Goal: Navigation & Orientation: Find specific page/section

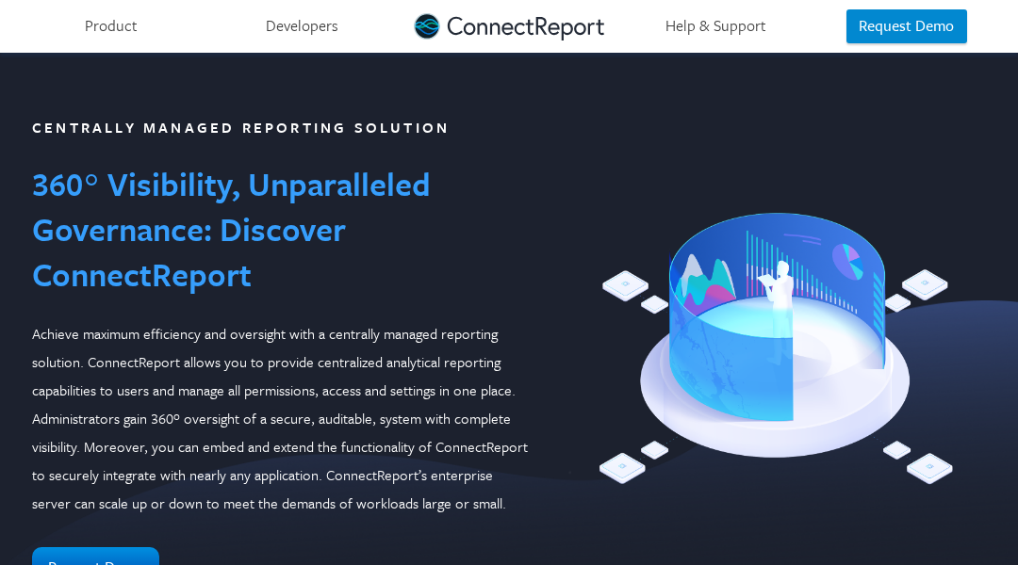
scroll to position [2079, 0]
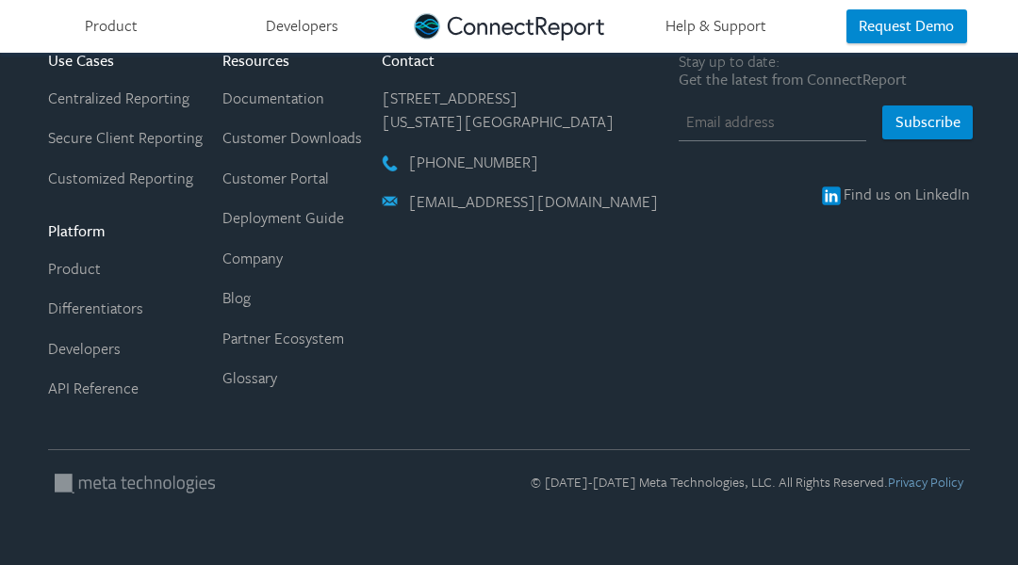
click at [94, 94] on link "Centralized Reporting" at bounding box center [118, 98] width 141 height 23
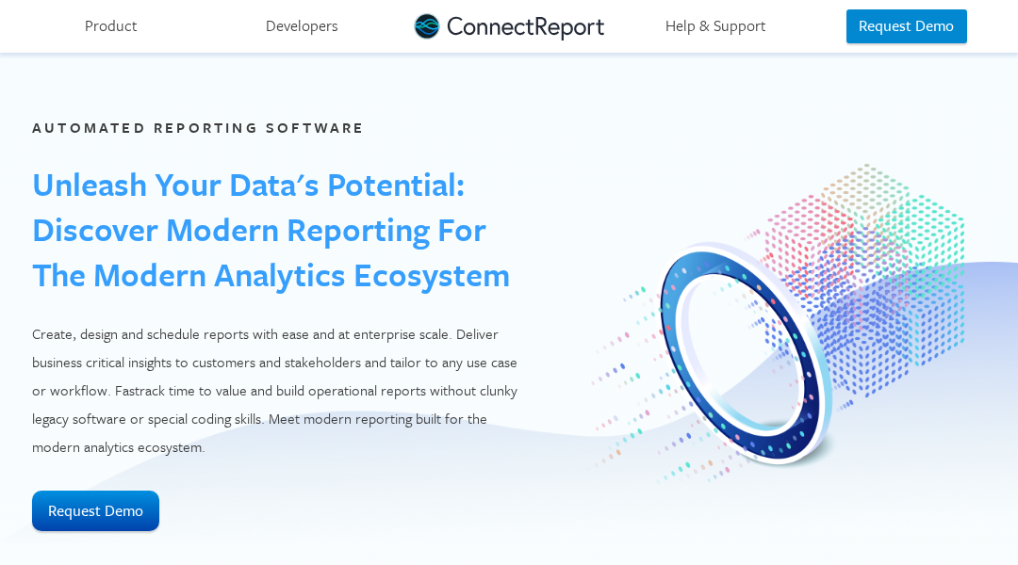
scroll to position [3285, 0]
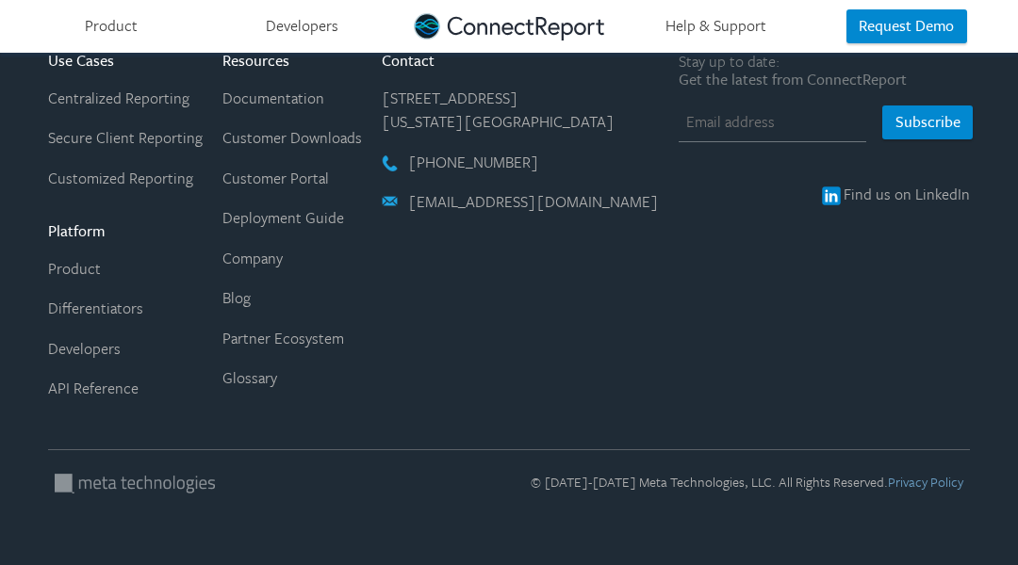
click at [94, 94] on link "Centralized Reporting" at bounding box center [118, 98] width 141 height 23
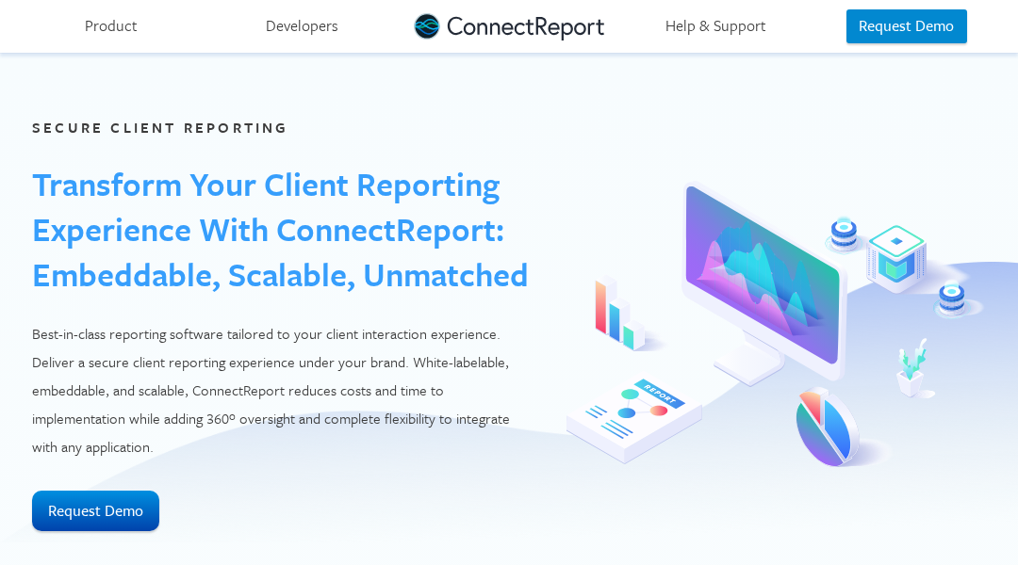
scroll to position [2751, 0]
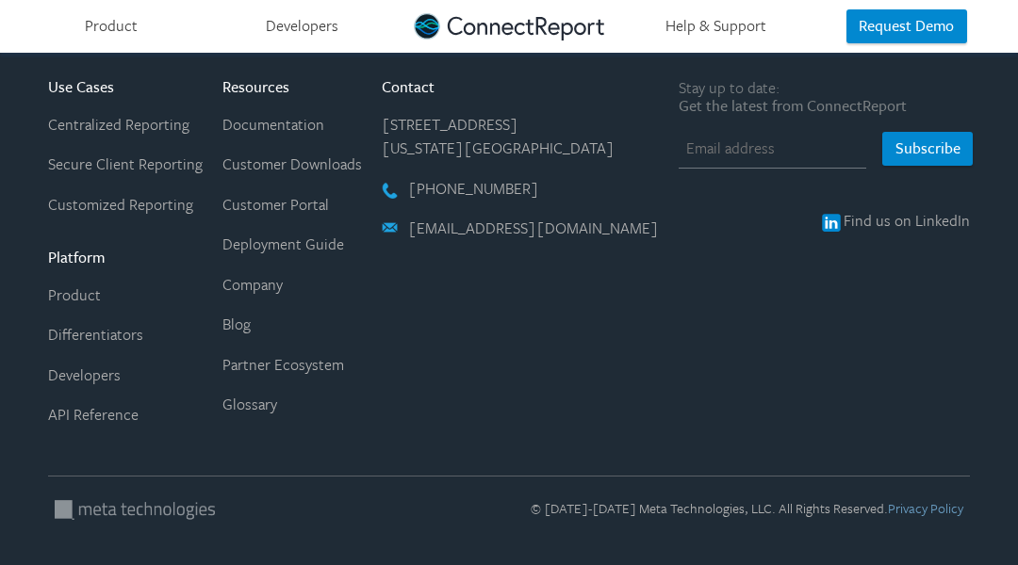
click at [94, 113] on link "Centralized Reporting" at bounding box center [118, 124] width 141 height 23
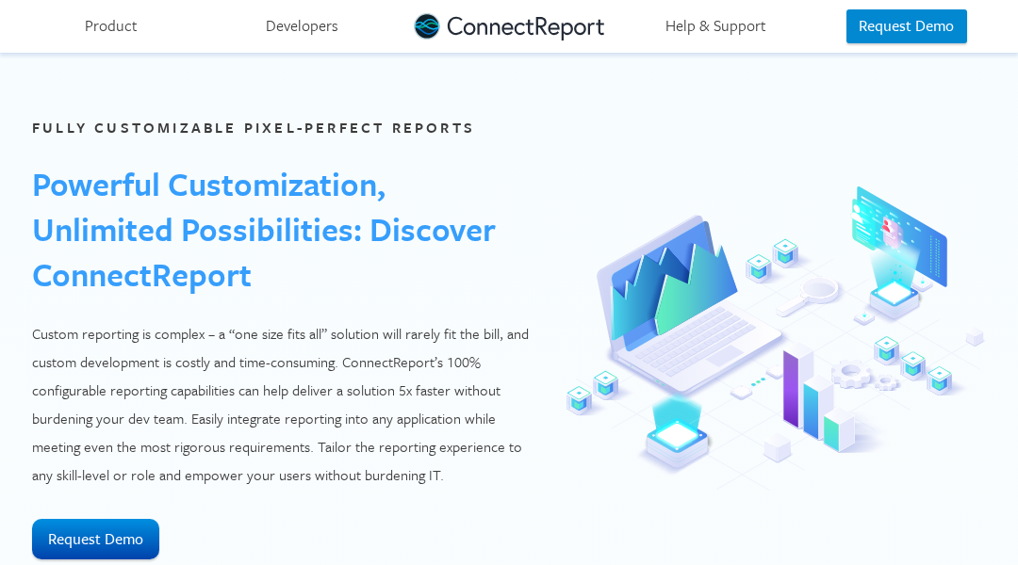
scroll to position [2410, 0]
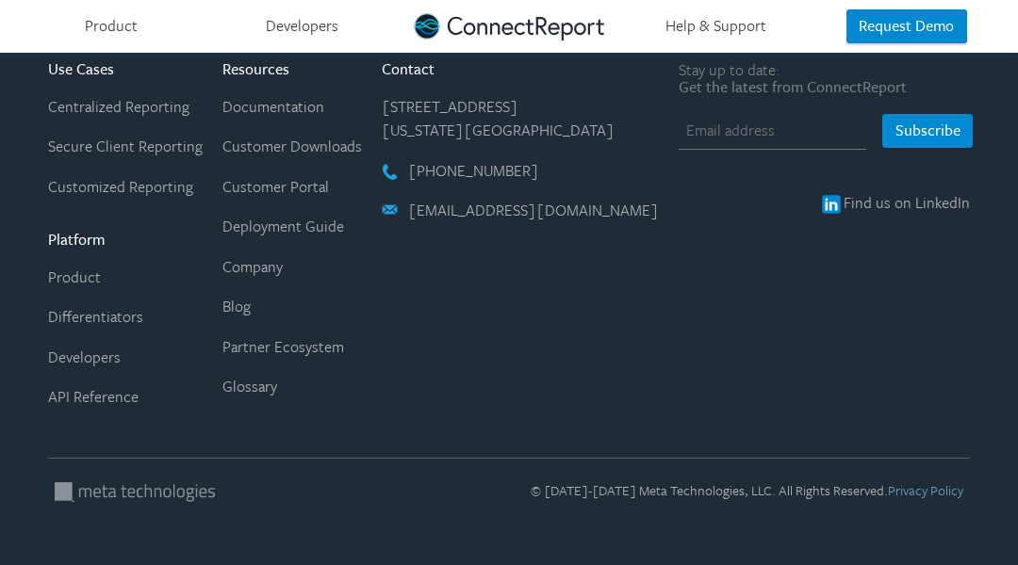
click at [94, 95] on link "Centralized Reporting" at bounding box center [118, 106] width 141 height 23
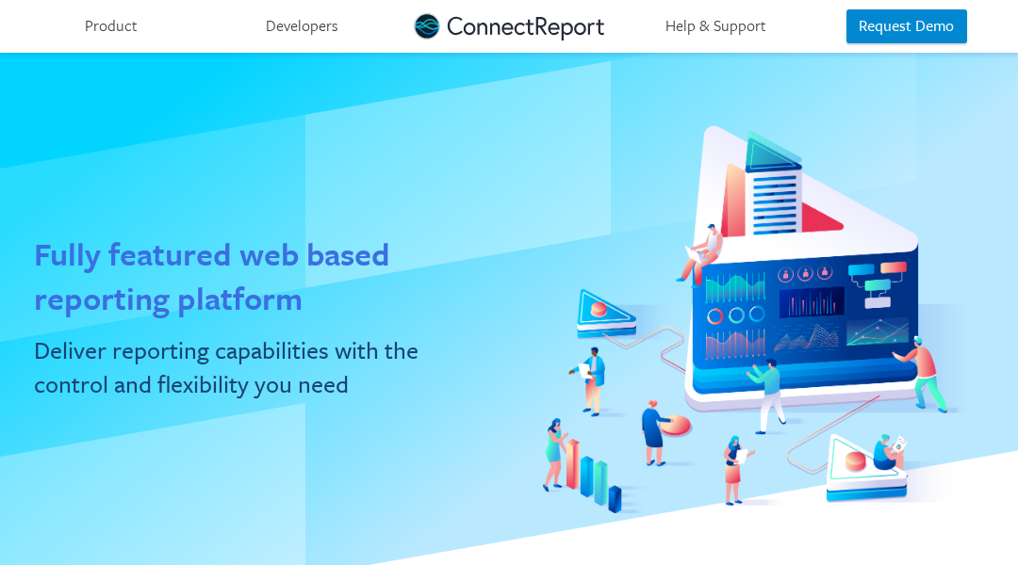
scroll to position [2793, 0]
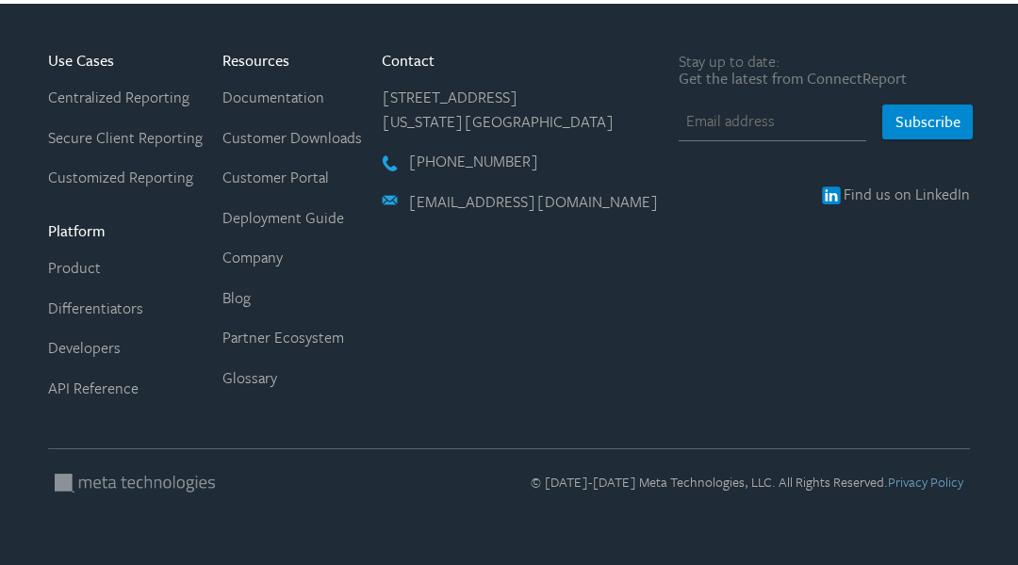
click at [94, 94] on link "Centralized Reporting" at bounding box center [118, 97] width 141 height 23
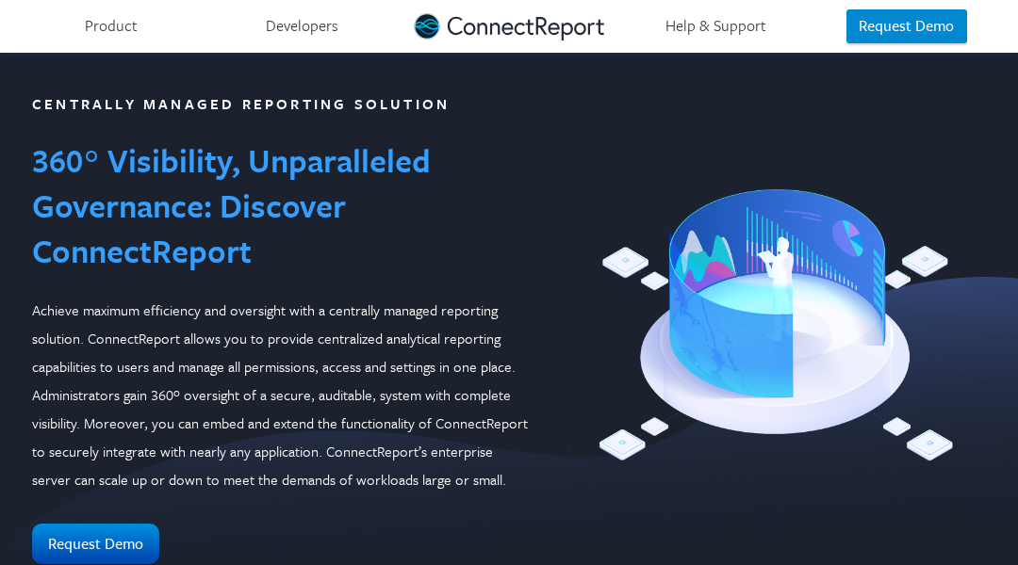
scroll to position [38, 0]
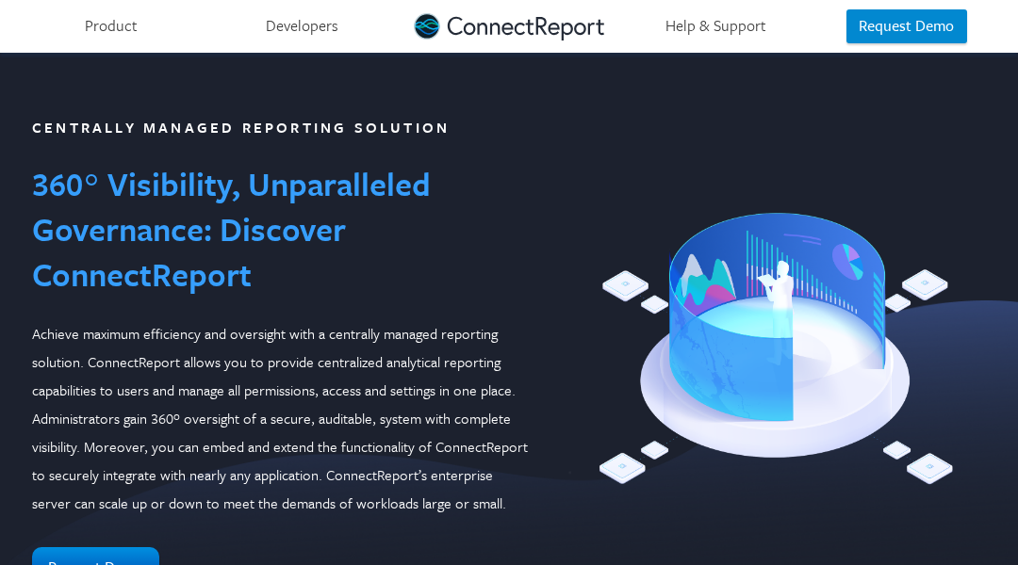
scroll to position [38, 0]
